Goal: Task Accomplishment & Management: Manage account settings

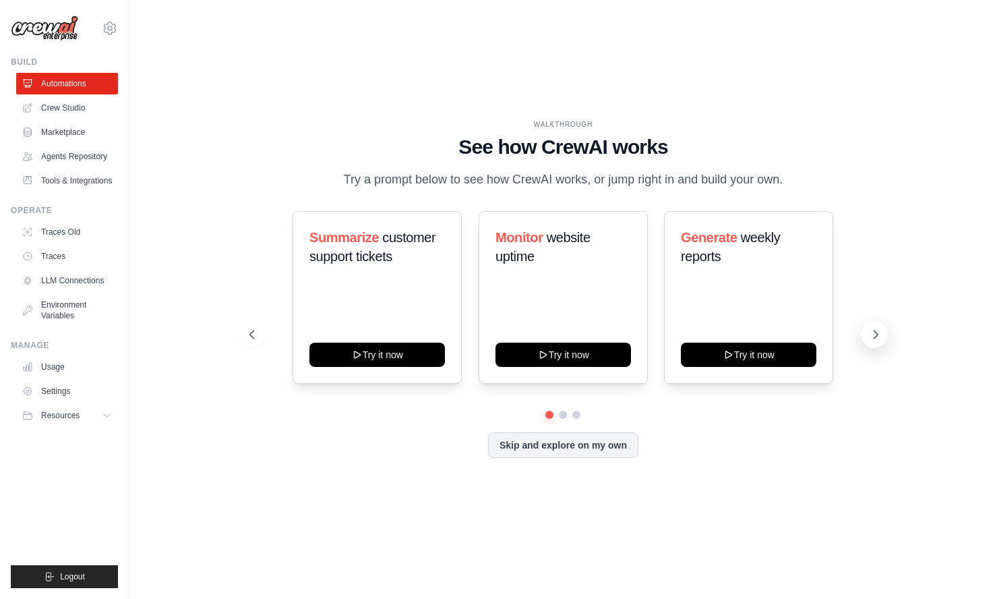
click at [880, 341] on icon at bounding box center [875, 334] width 13 height 13
click at [66, 112] on link "Crew Studio" at bounding box center [69, 108] width 102 height 22
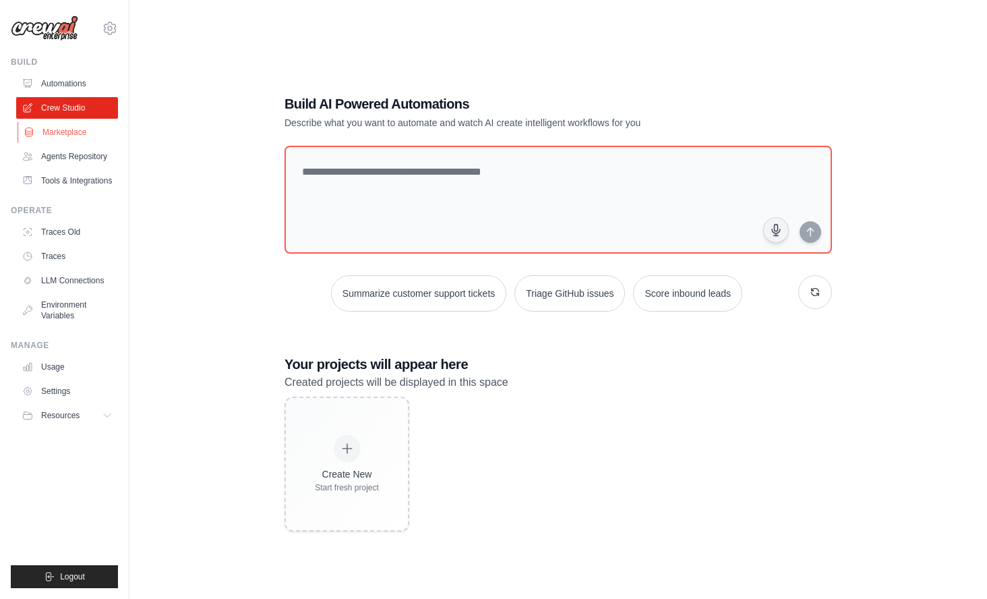
click at [80, 128] on link "Marketplace" at bounding box center [69, 132] width 102 height 22
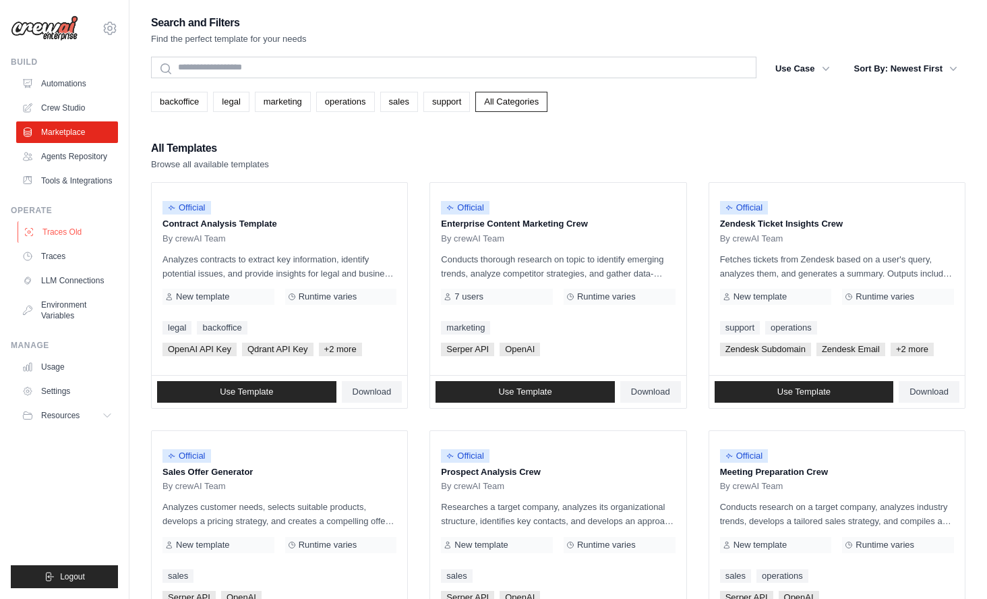
click at [61, 243] on link "Traces Old" at bounding box center [69, 232] width 102 height 22
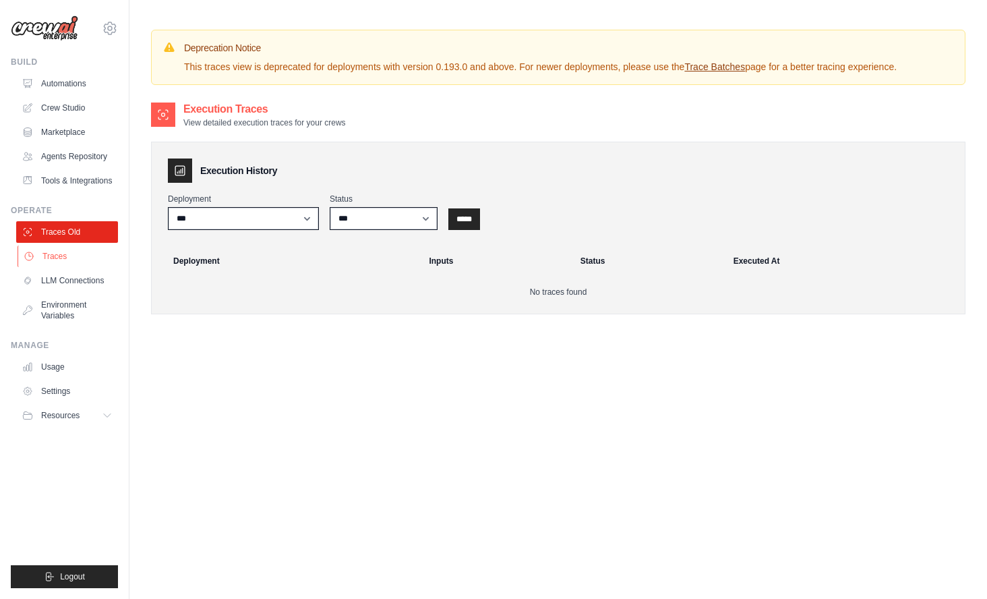
click at [63, 266] on link "Traces" at bounding box center [69, 256] width 102 height 22
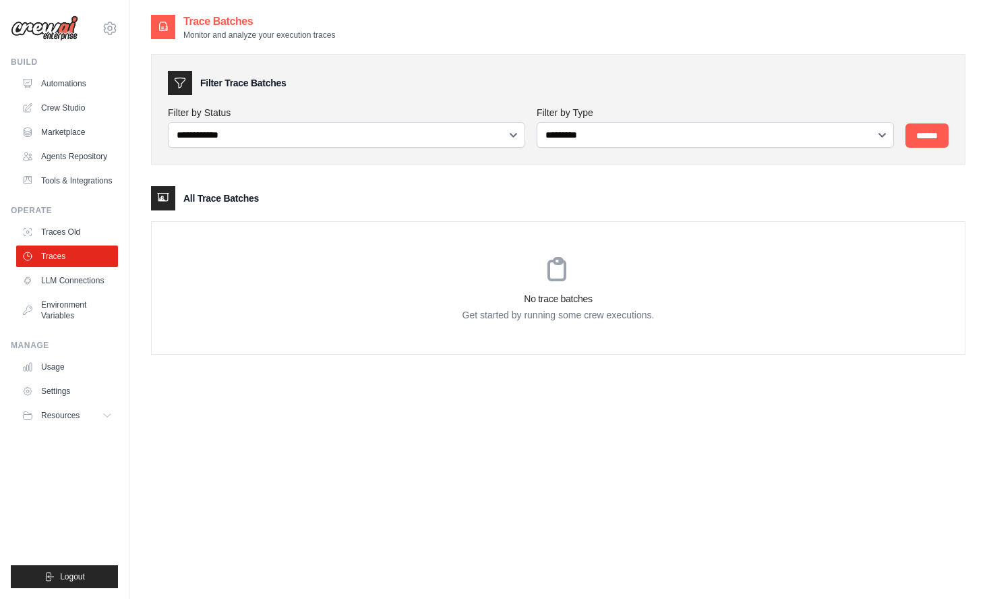
click at [653, 440] on div "**********" at bounding box center [558, 312] width 814 height 599
click at [59, 371] on link "Usage" at bounding box center [69, 367] width 102 height 22
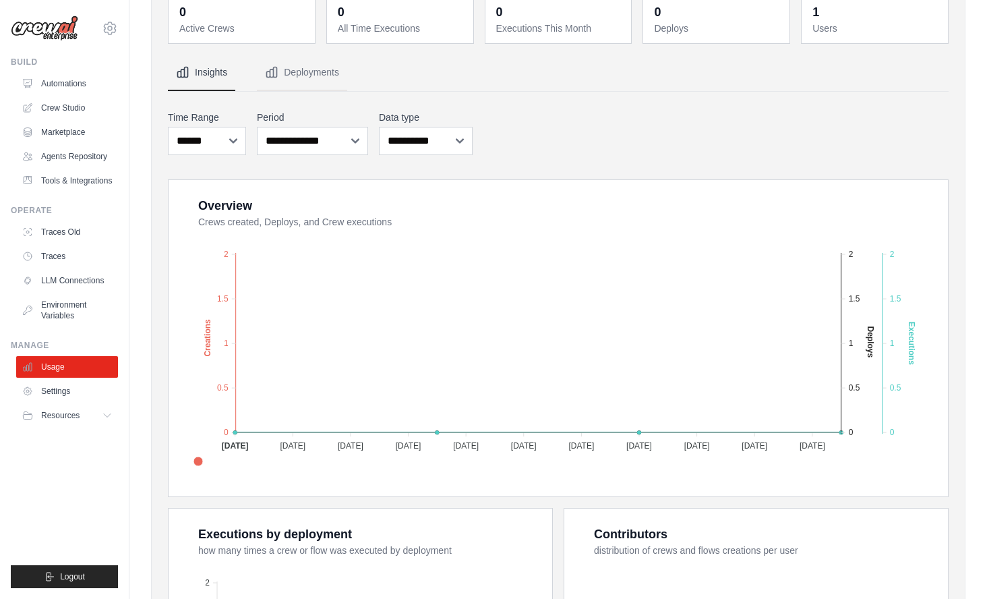
scroll to position [270, 0]
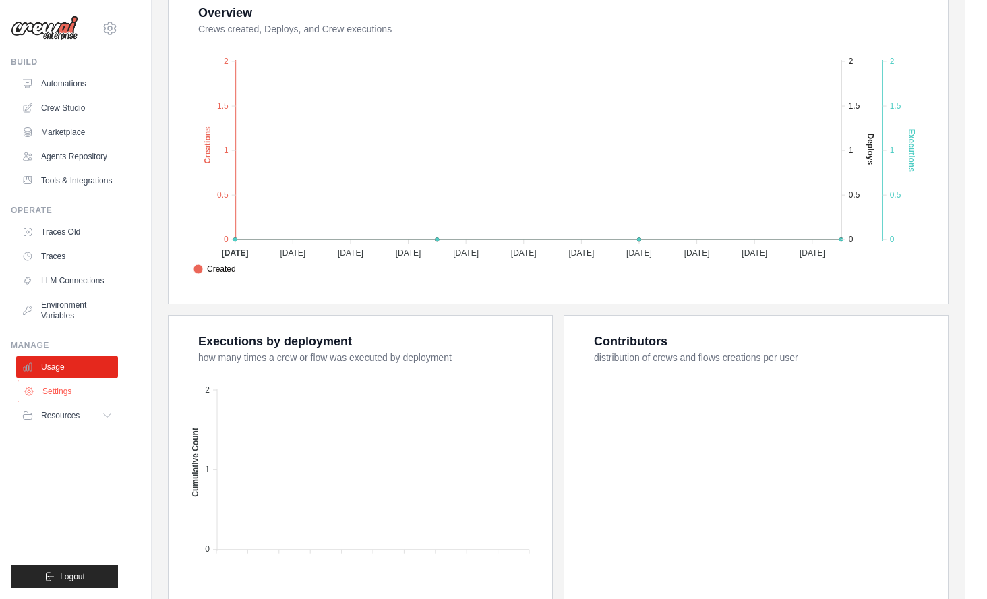
click at [57, 398] on link "Settings" at bounding box center [69, 391] width 102 height 22
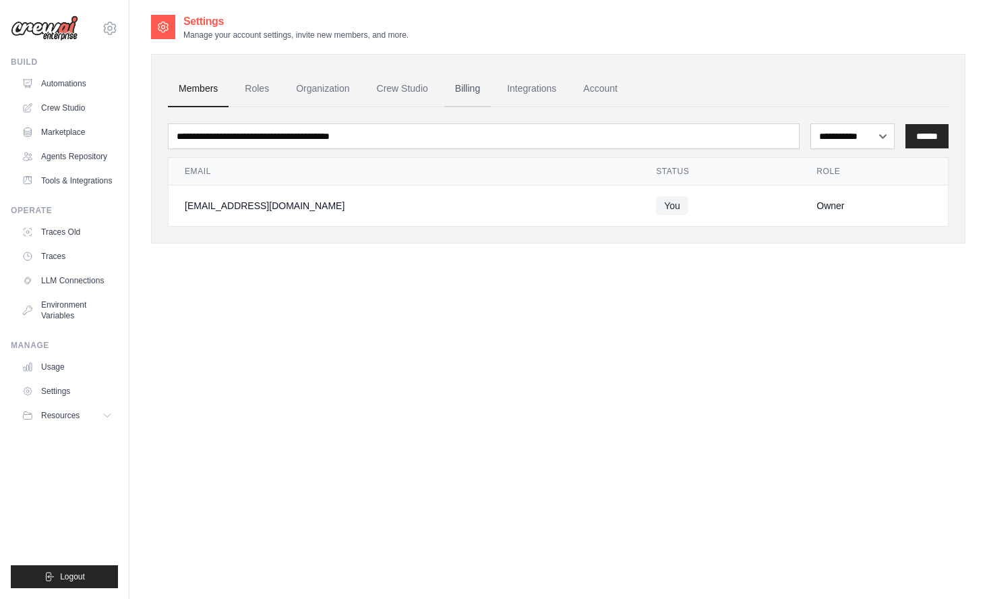
click at [465, 96] on link "Billing" at bounding box center [467, 89] width 47 height 36
